Goal: Task Accomplishment & Management: Use online tool/utility

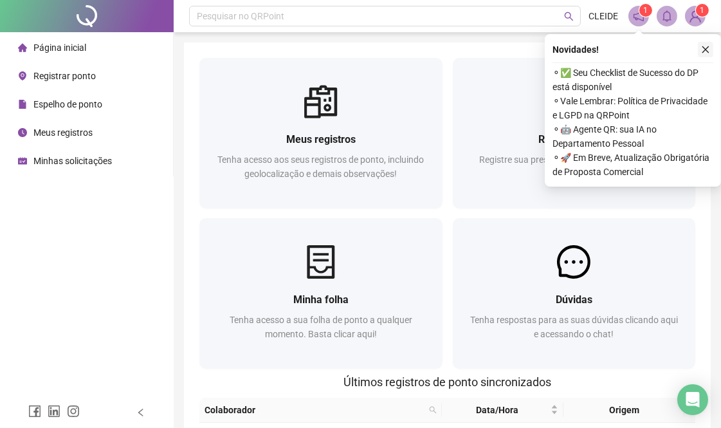
click at [703, 50] on icon "close" at bounding box center [705, 49] width 9 height 9
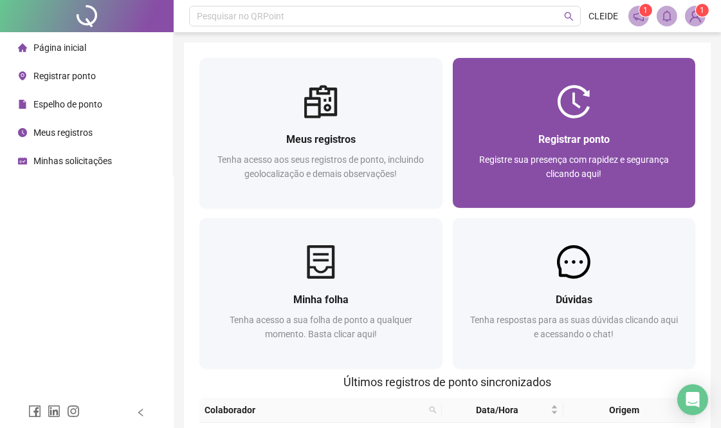
click at [528, 124] on div "Registrar ponto Registre sua presença com rapidez e segurança clicando aqui!" at bounding box center [574, 162] width 243 height 89
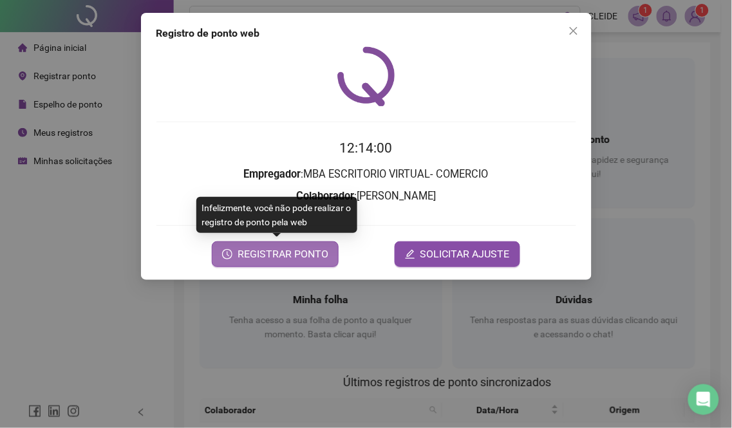
click at [264, 248] on span "REGISTRAR PONTO" at bounding box center [282, 253] width 91 height 15
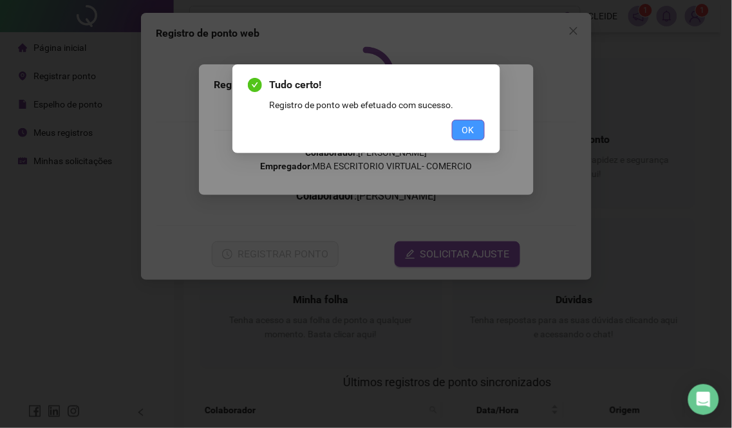
click at [468, 133] on span "OK" at bounding box center [468, 130] width 12 height 14
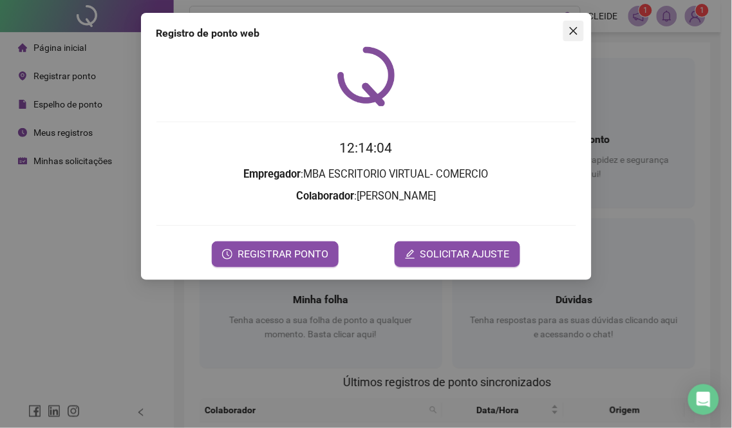
click at [581, 29] on span "Close" at bounding box center [573, 31] width 21 height 10
